Goal: Task Accomplishment & Management: Manage account settings

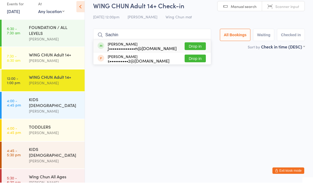
type input "Sachin"
click at [192, 49] on button "Drop in" at bounding box center [195, 53] width 21 height 8
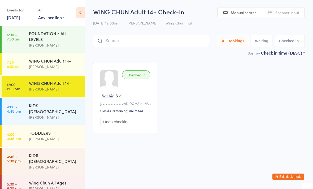
click at [105, 82] on div at bounding box center [109, 79] width 18 height 18
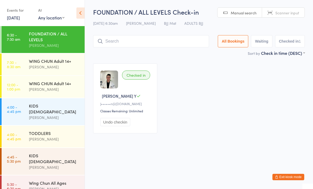
click at [291, 176] on button "Exit kiosk mode" at bounding box center [289, 176] width 32 height 6
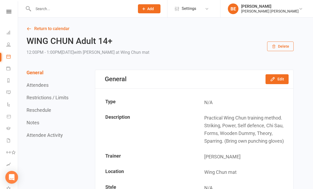
click at [9, 10] on icon at bounding box center [8, 11] width 5 height 3
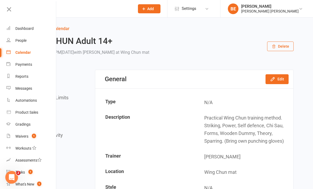
click at [24, 39] on div "People" at bounding box center [20, 40] width 11 height 4
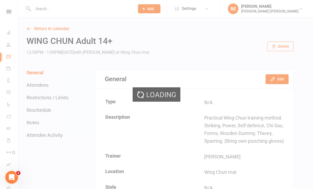
select select "50"
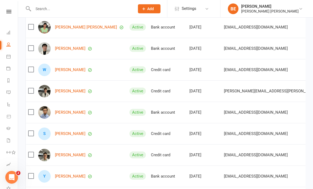
scroll to position [567, 0]
click at [71, 132] on link "Sachin Sinha" at bounding box center [70, 133] width 31 height 5
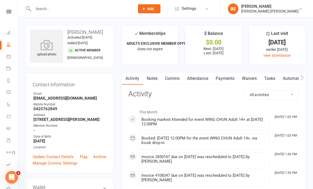
click at [46, 48] on icon at bounding box center [46, 45] width 33 height 11
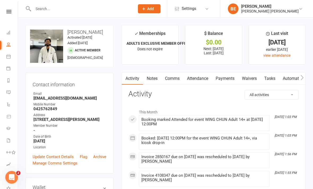
click at [11, 45] on link "People" at bounding box center [12, 45] width 12 height 12
select select "50"
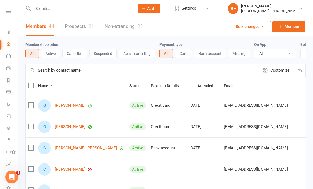
scroll to position [0, 0]
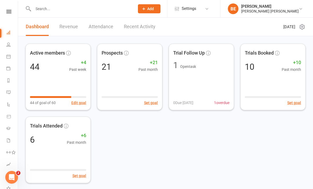
click at [8, 45] on icon at bounding box center [8, 44] width 4 height 4
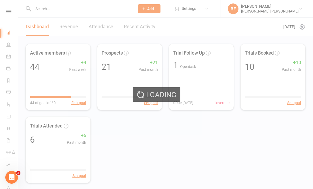
select select "50"
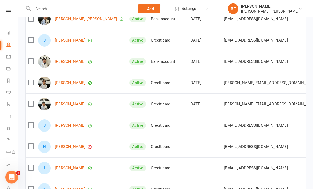
scroll to position [193, 0]
click at [61, 147] on link "Nina Fu" at bounding box center [70, 146] width 31 height 5
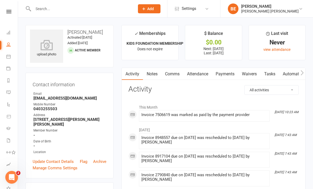
click at [225, 72] on link "Payments" at bounding box center [225, 74] width 26 height 12
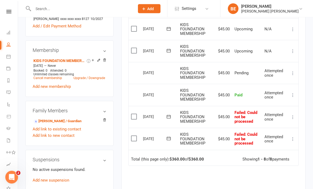
scroll to position [183, 0]
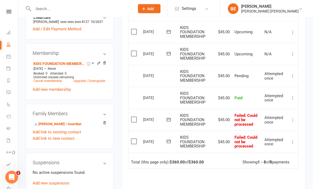
click at [291, 117] on icon at bounding box center [293, 119] width 5 height 5
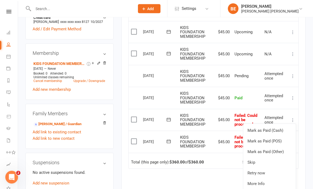
scroll to position [183, 0]
click at [277, 148] on link "Mark as Paid (Other)" at bounding box center [270, 151] width 53 height 11
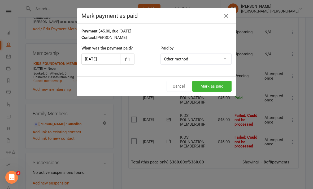
click at [218, 85] on button "Mark as paid" at bounding box center [212, 85] width 39 height 11
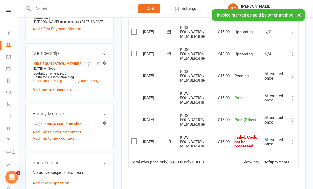
click at [293, 139] on icon at bounding box center [293, 141] width 5 height 5
click at [274, 169] on link "Mark as Paid (Other)" at bounding box center [270, 173] width 53 height 11
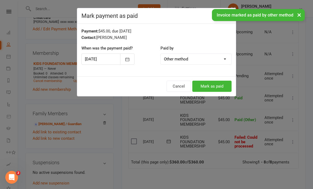
click at [218, 86] on button "Mark as paid" at bounding box center [212, 85] width 39 height 11
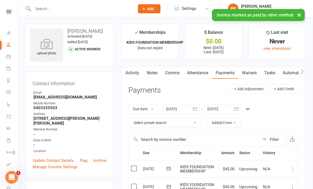
scroll to position [0, 0]
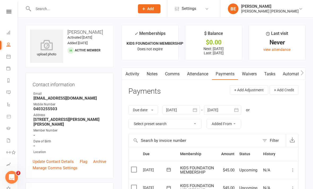
click at [11, 13] on icon at bounding box center [8, 11] width 5 height 3
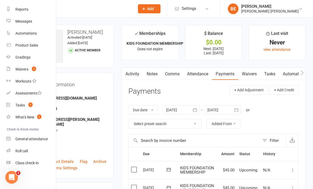
scroll to position [67, 0]
click at [35, 163] on div "Class check-in" at bounding box center [26, 162] width 23 height 4
